Goal: Transaction & Acquisition: Purchase product/service

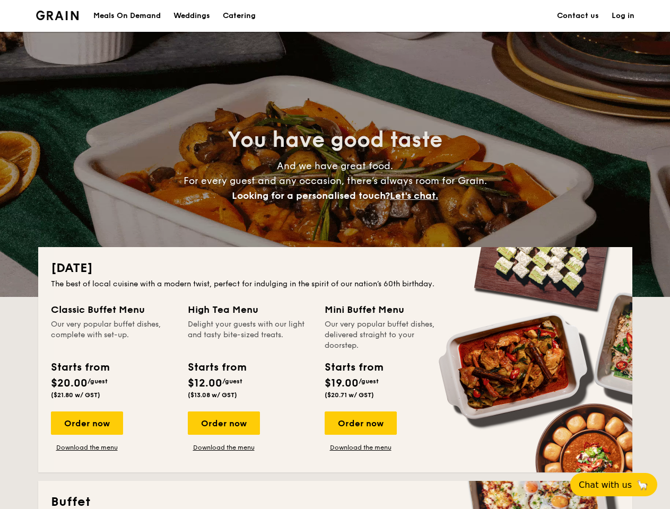
click at [335, 254] on div "[DATE] The best of local cuisine with a modern twist, perfect for indulging in …" at bounding box center [335, 359] width 594 height 225
click at [622, 16] on link "Log in" at bounding box center [622, 16] width 23 height 32
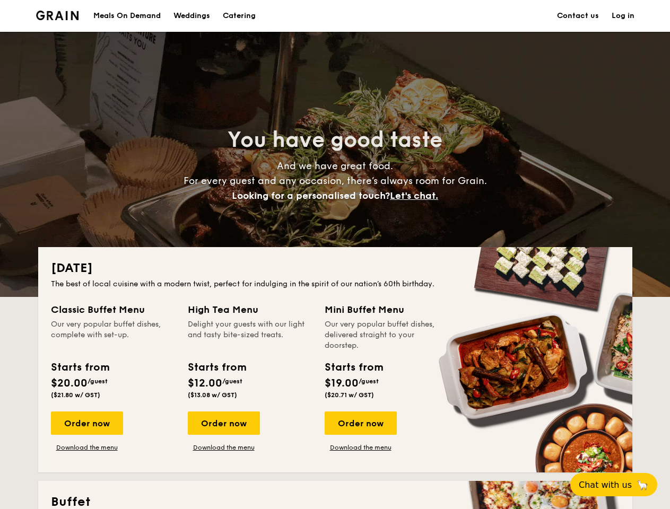
click at [417, 196] on span "Let's chat." at bounding box center [414, 196] width 48 height 12
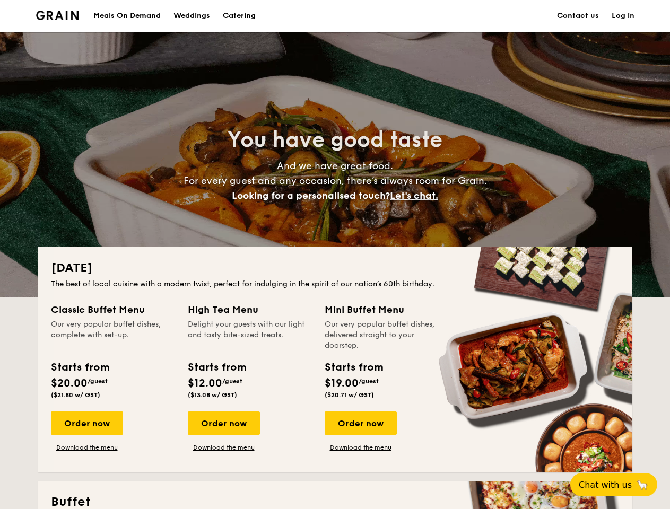
click at [86, 423] on div "Order now" at bounding box center [87, 422] width 72 height 23
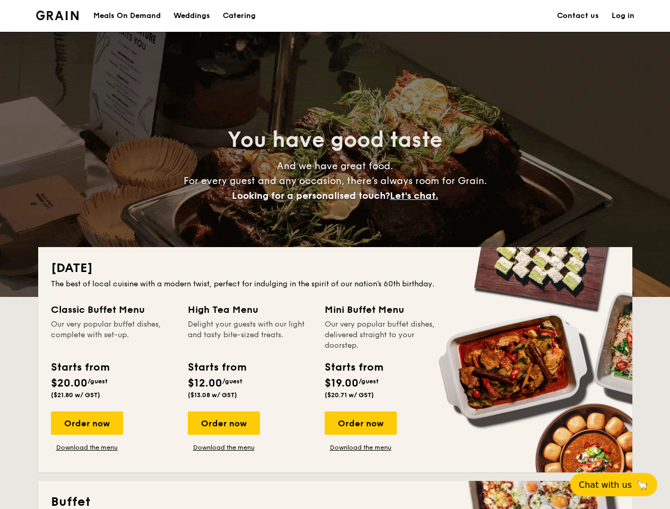
click at [223, 423] on div "Order now" at bounding box center [224, 422] width 72 height 23
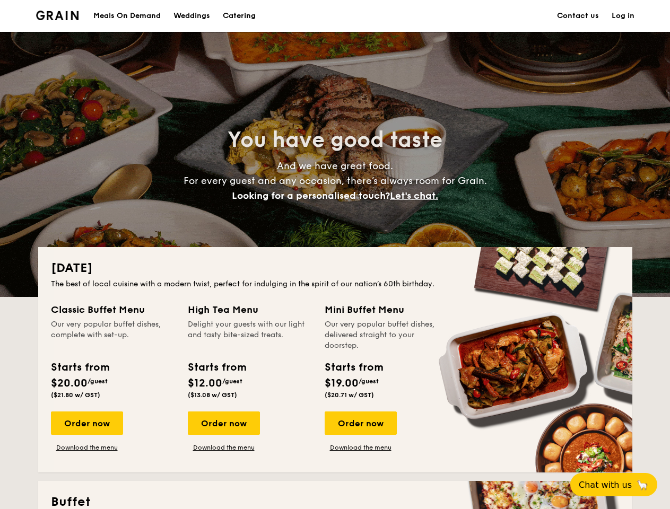
click at [360, 423] on div "Order now" at bounding box center [360, 422] width 72 height 23
click at [619, 485] on span "Chat with us" at bounding box center [604, 485] width 53 height 10
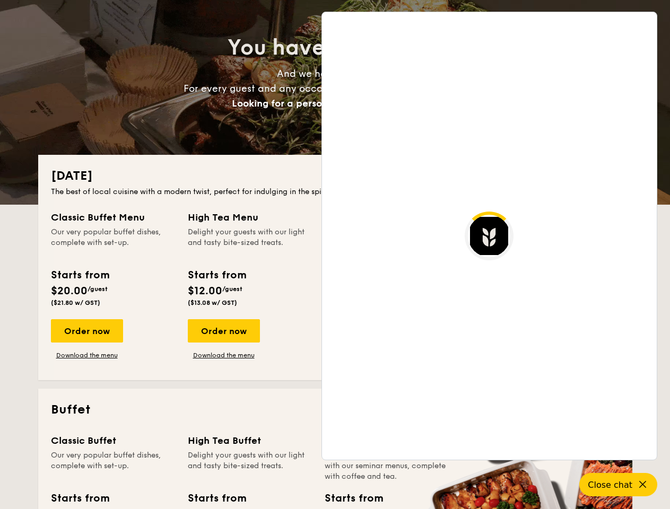
scroll to position [2053, 0]
